Goal: Transaction & Acquisition: Purchase product/service

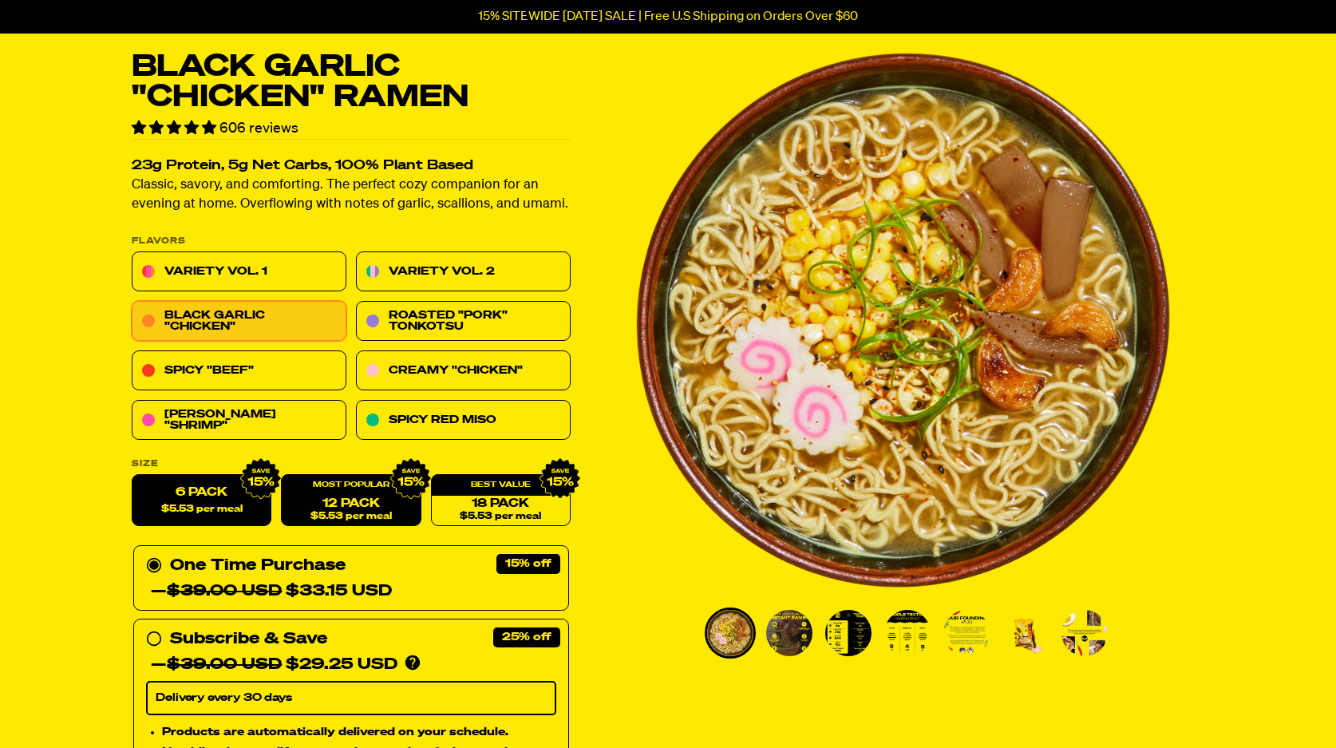
click at [353, 491] on div "12 Pack $5.53 per meal" at bounding box center [351, 501] width 140 height 52
click at [385, 525] on form "Flavors Variety Vol. 1 Variety Vol. 2 Black Garlic "Chicken" Roasted "Pork" Ton…" at bounding box center [351, 666] width 439 height 858
click at [385, 521] on link "12 Pack $5.53 per meal" at bounding box center [351, 501] width 140 height 52
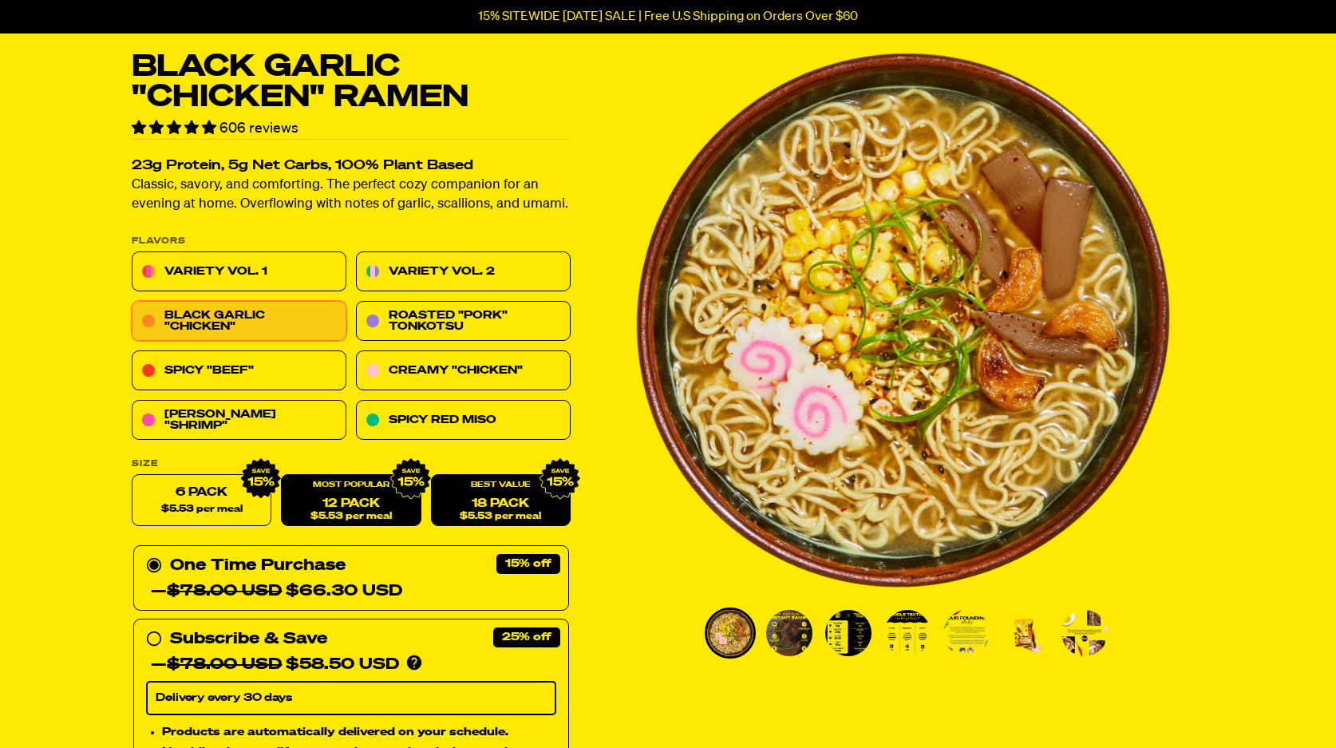
click at [472, 513] on span "$5.53 per meal" at bounding box center [500, 516] width 81 height 10
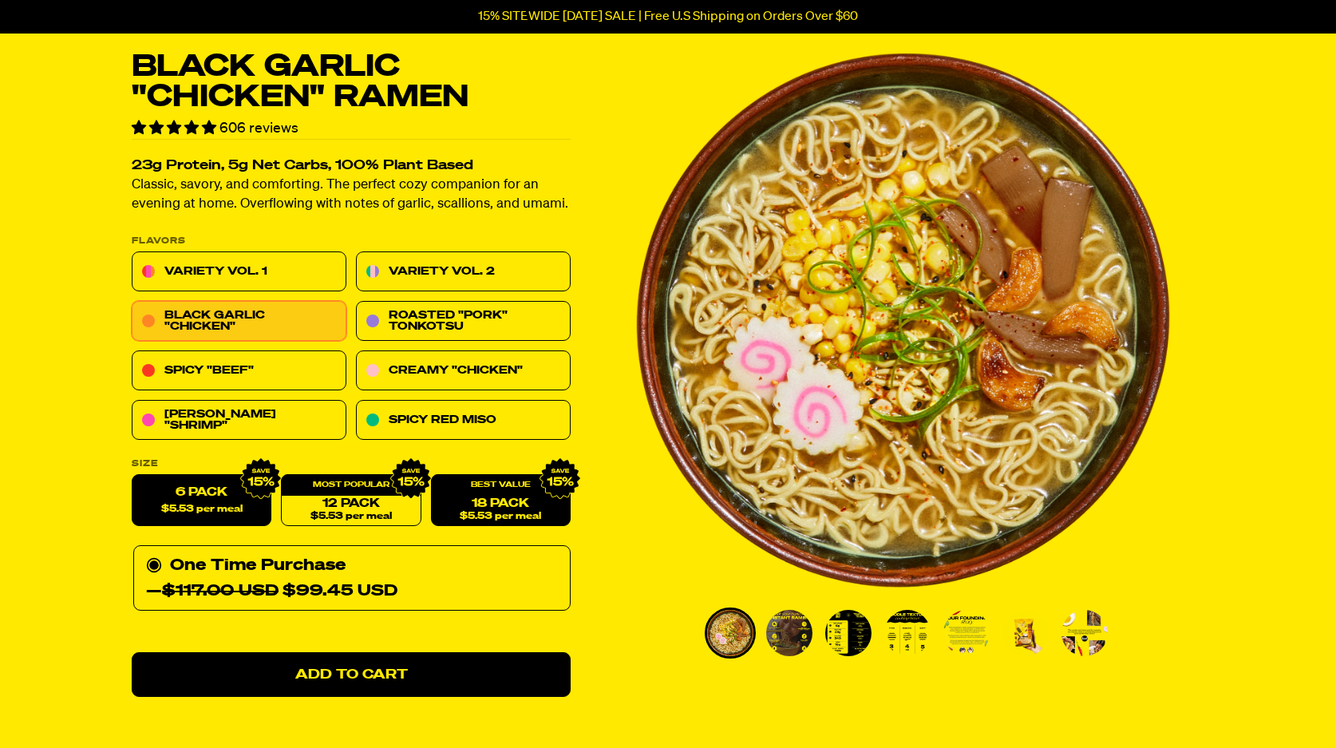
click at [263, 511] on label "6 Pack $5.53 per meal" at bounding box center [202, 501] width 140 height 52
click at [132, 476] on input "6 Pack $5.53 per meal" at bounding box center [132, 475] width 1 height 1
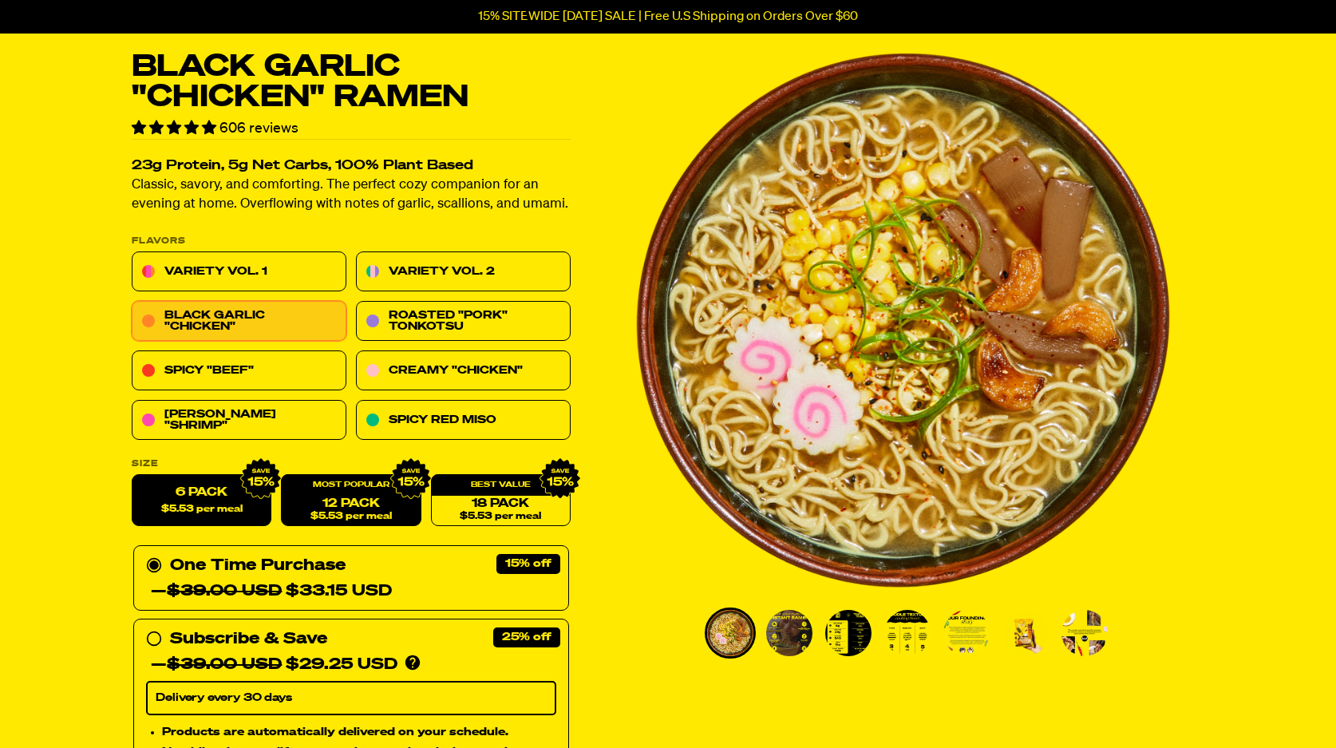
click at [308, 512] on link "12 Pack $5.53 per meal" at bounding box center [351, 501] width 140 height 52
click at [508, 525] on form "Flavors Variety Vol. 1 Variety Vol. 2 Black Garlic "Chicken" Roasted "Pork" Ton…" at bounding box center [351, 666] width 439 height 858
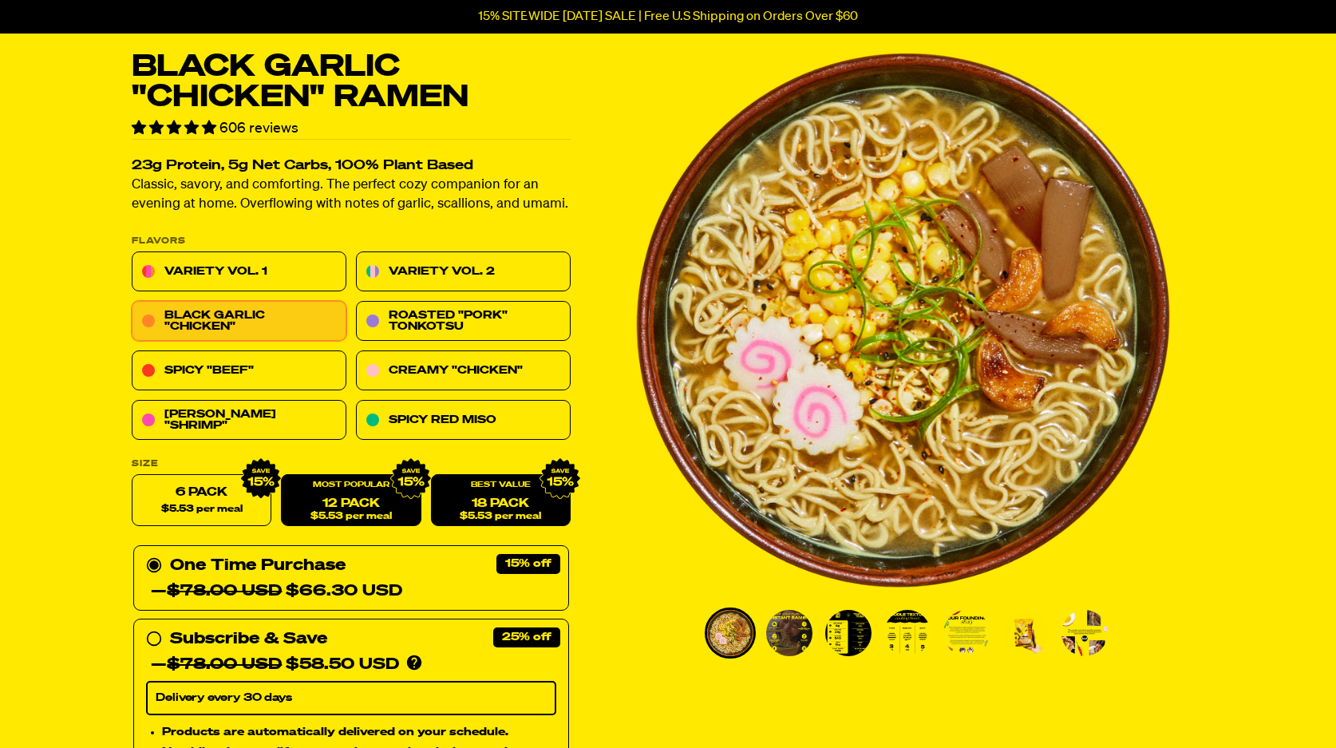
click at [496, 512] on span "$5.53 per meal" at bounding box center [500, 516] width 81 height 10
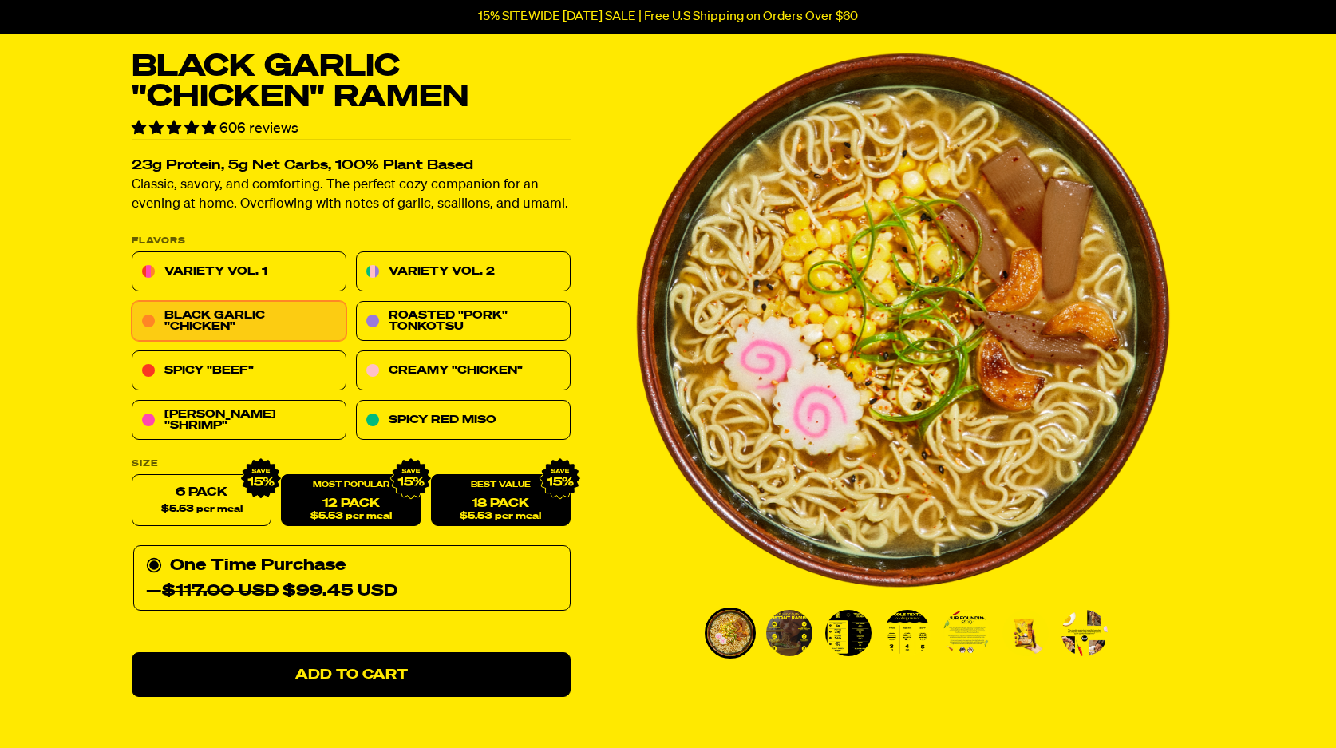
click at [377, 505] on link "12 Pack $5.53 per meal" at bounding box center [351, 501] width 140 height 52
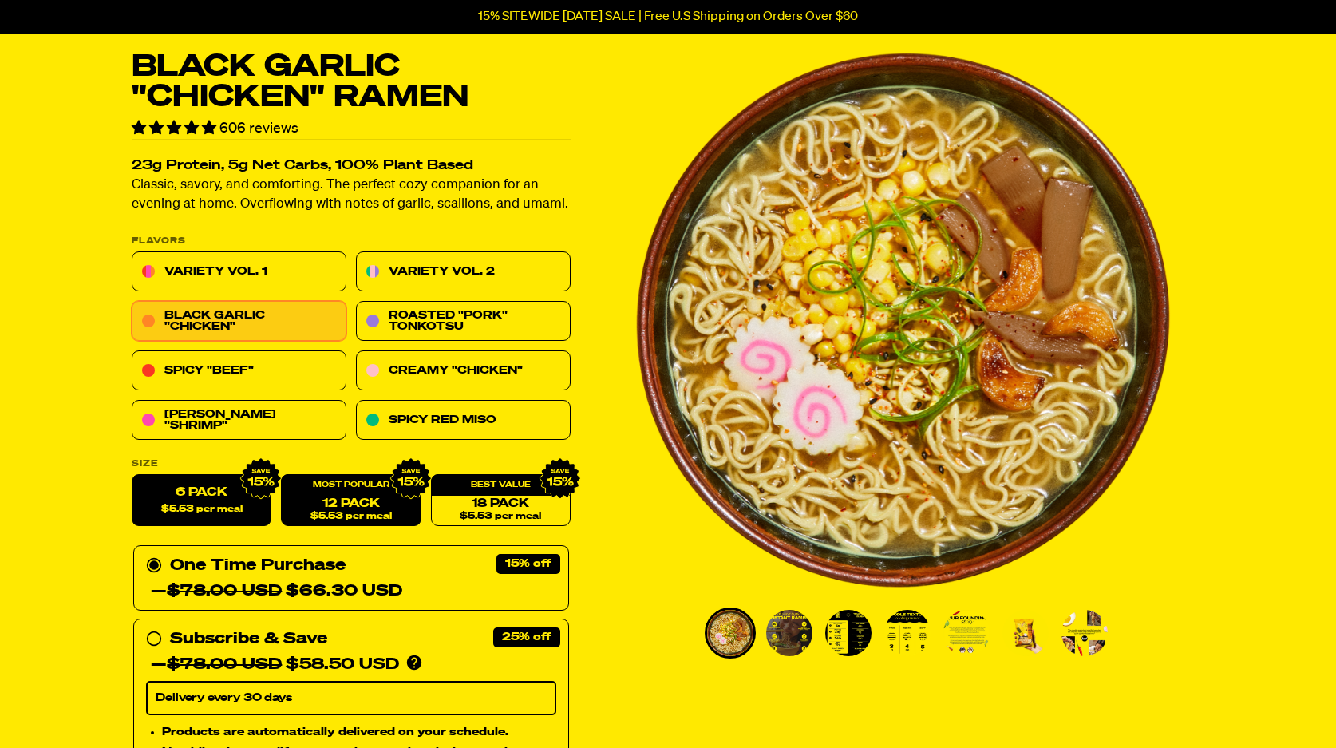
click at [238, 504] on span "$5.53 per meal" at bounding box center [201, 509] width 81 height 10
click at [132, 476] on input "6 Pack $5.53 per meal" at bounding box center [132, 475] width 1 height 1
click at [355, 500] on link "12 Pack $5.53 per meal" at bounding box center [351, 501] width 140 height 52
radio input "false"
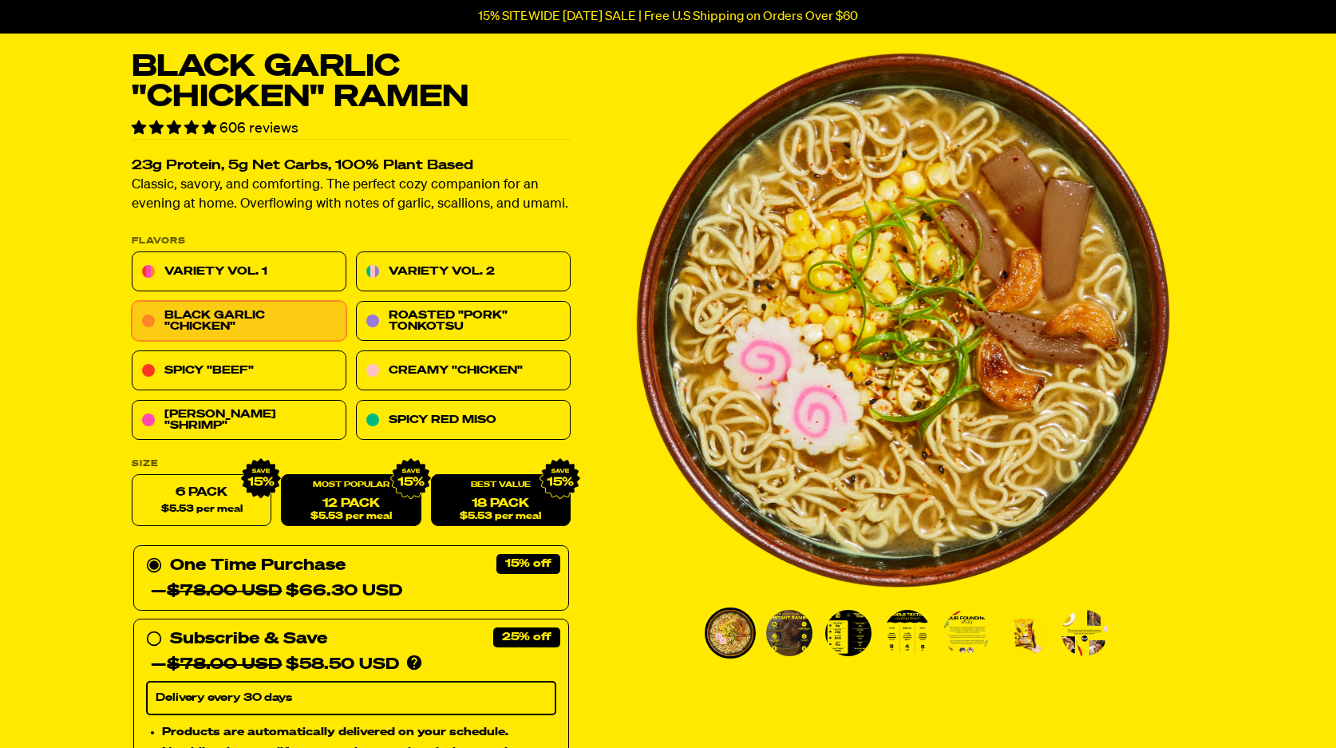
click at [508, 523] on link "18 Pack $5.53 per meal" at bounding box center [501, 501] width 140 height 52
